Goal: Transaction & Acquisition: Purchase product/service

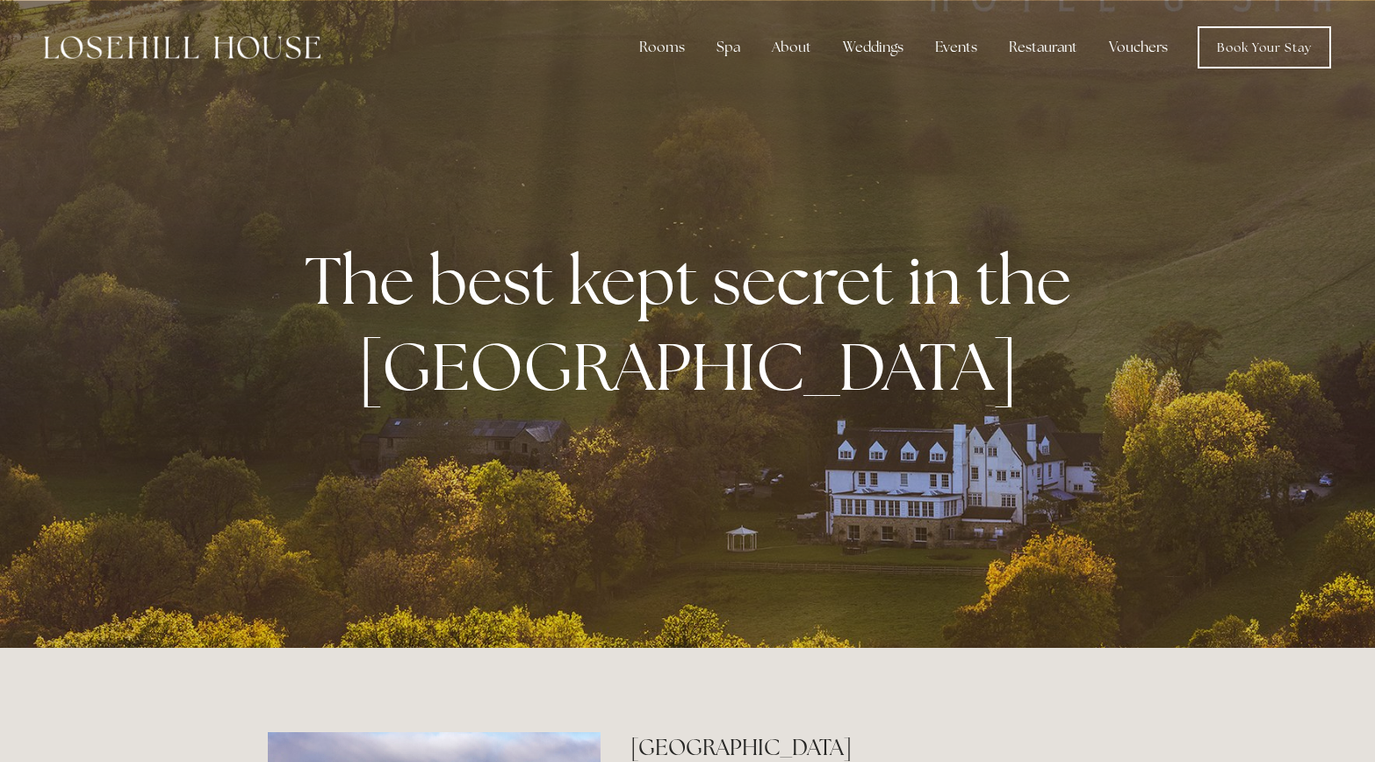
click at [1137, 49] on link "Vouchers" at bounding box center [1138, 47] width 87 height 35
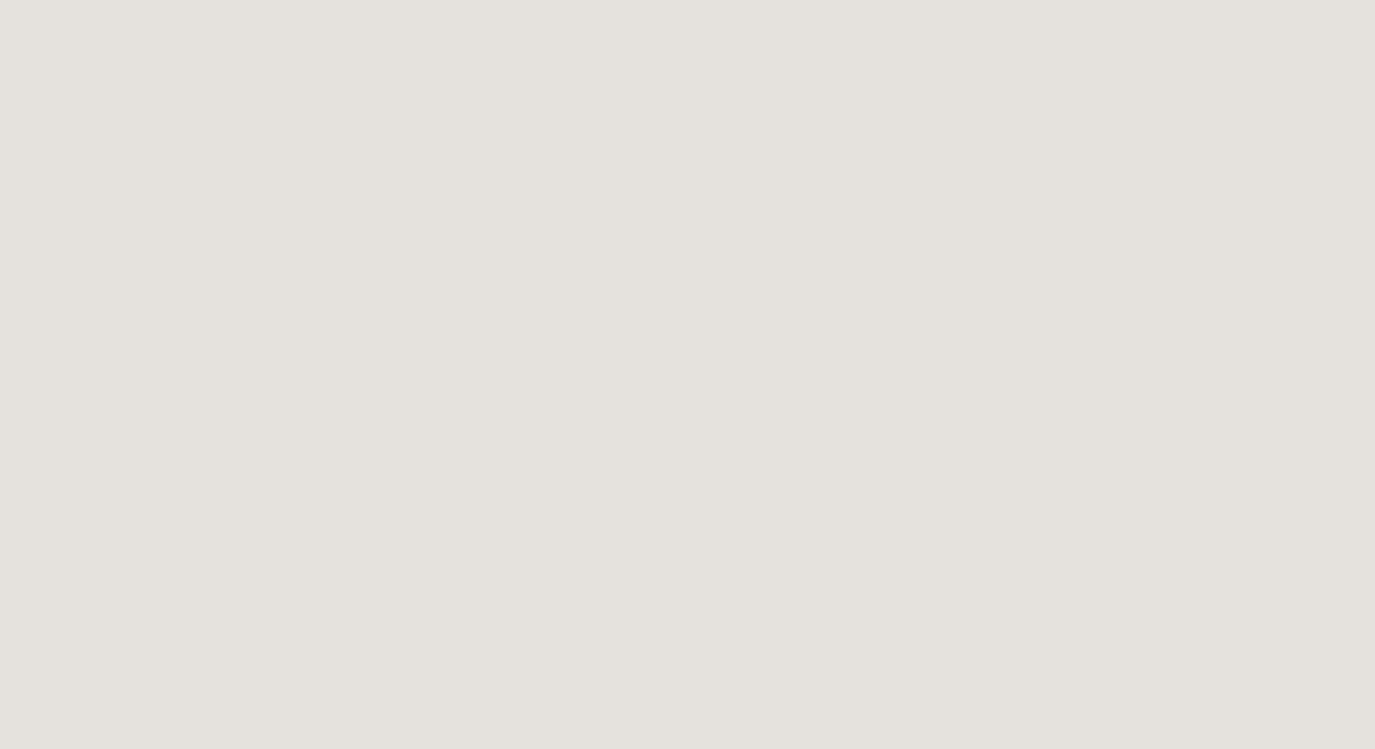
scroll to position [282, 0]
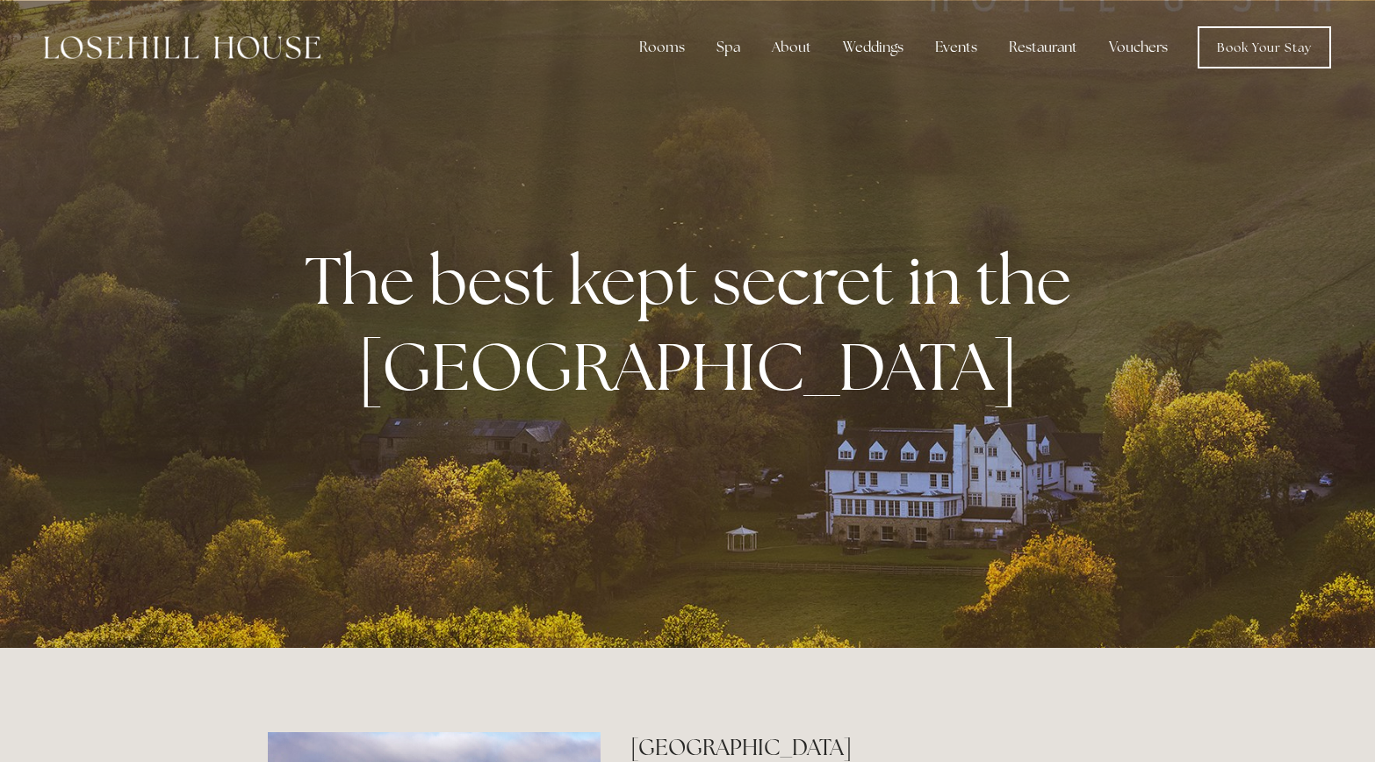
click at [1148, 43] on link "Vouchers" at bounding box center [1138, 47] width 87 height 35
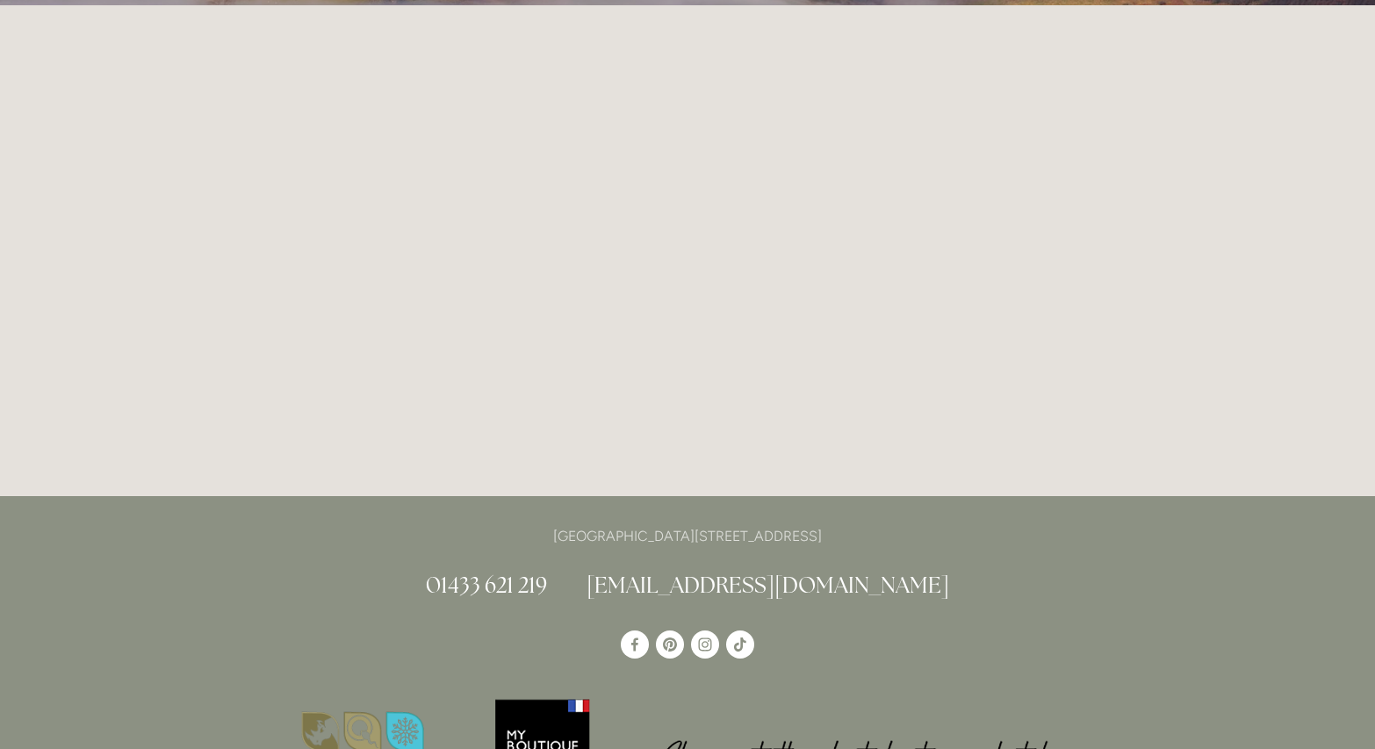
scroll to position [370, 0]
